Goal: Check status: Check status

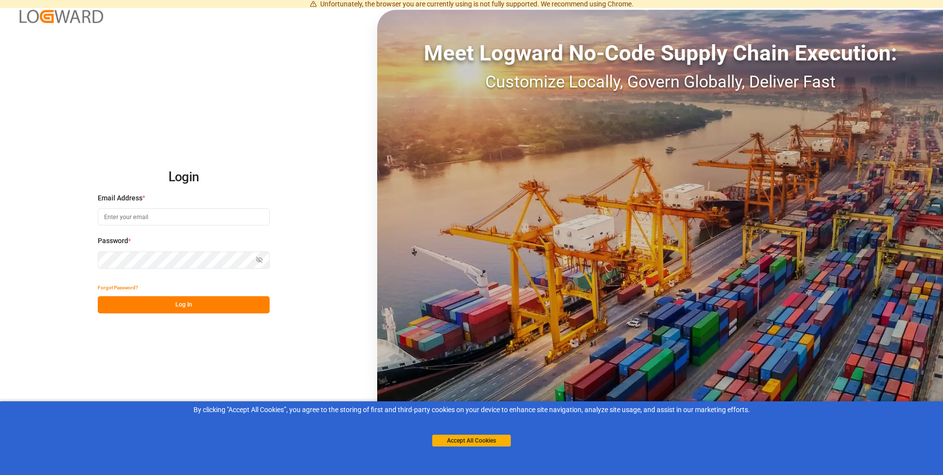
click at [162, 212] on input at bounding box center [184, 216] width 172 height 17
type input "[PERSON_NAME][EMAIL_ADDRESS][PERSON_NAME][DOMAIN_NAME]"
click at [173, 303] on button "Log In" at bounding box center [184, 304] width 172 height 17
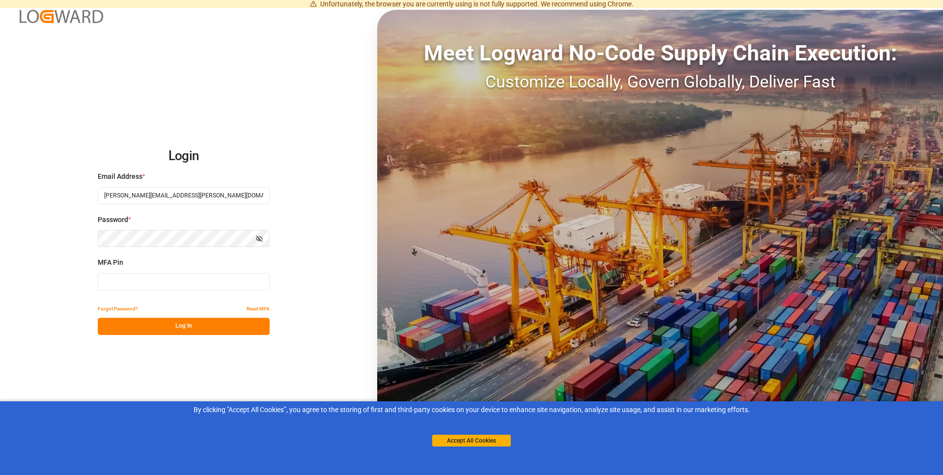
click at [256, 235] on button "Show password" at bounding box center [259, 238] width 21 height 17
click at [208, 329] on button "Log In" at bounding box center [184, 326] width 172 height 17
click at [134, 284] on input at bounding box center [184, 281] width 172 height 17
type input "038543"
click at [166, 328] on button "Log In" at bounding box center [184, 326] width 172 height 17
